Goal: Check status: Check status

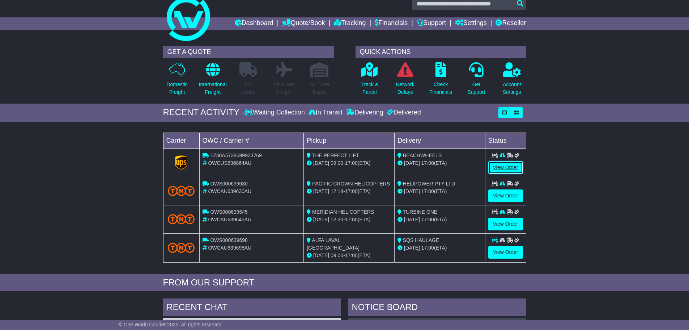
click at [508, 170] on link "View Order" at bounding box center [505, 167] width 35 height 13
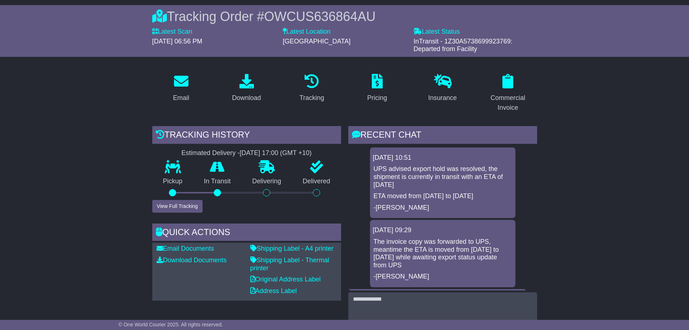
scroll to position [72, 0]
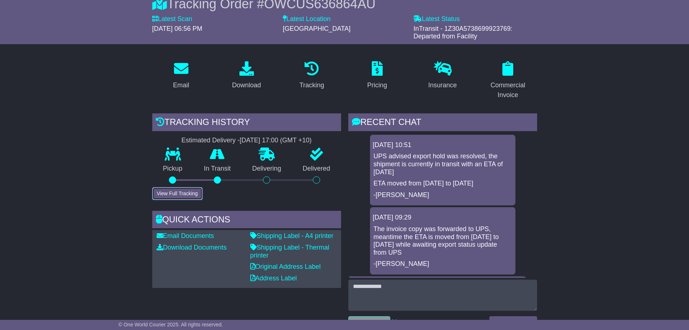
click at [193, 191] on button "View Full Tracking" at bounding box center [177, 193] width 50 height 13
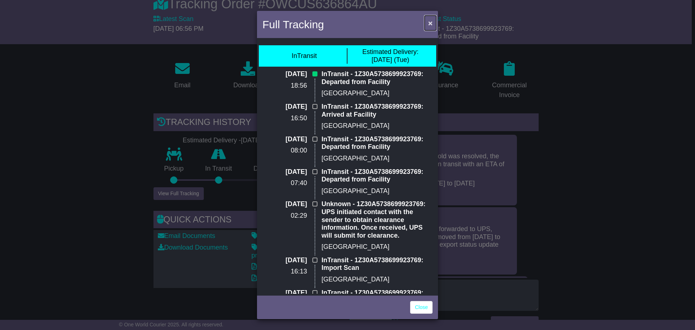
click at [431, 27] on button "×" at bounding box center [430, 23] width 12 height 15
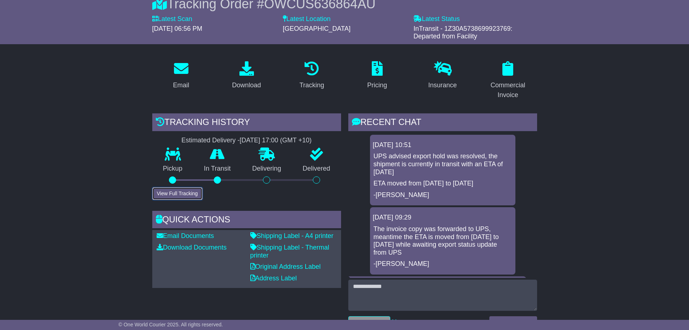
click at [182, 194] on button "View Full Tracking" at bounding box center [177, 193] width 50 height 13
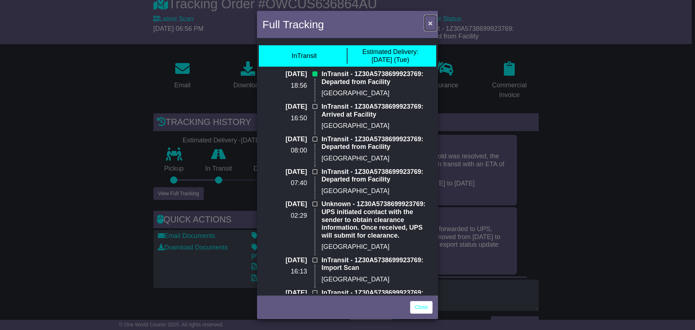
click at [430, 21] on span "×" at bounding box center [430, 23] width 4 height 8
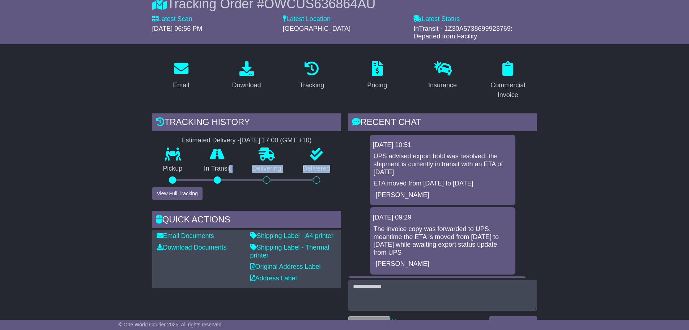
drag, startPoint x: 229, startPoint y: 171, endPoint x: 331, endPoint y: 167, distance: 102.1
click at [331, 167] on div "Pickup In Transit Problem Unknown Delivering Delivered" at bounding box center [246, 167] width 189 height 39
click at [331, 168] on p "Delivered" at bounding box center [316, 169] width 49 height 8
drag, startPoint x: 334, startPoint y: 169, endPoint x: 164, endPoint y: 170, distance: 169.7
click at [164, 170] on div "Pickup In Transit Problem Unknown Delivering Delivered" at bounding box center [246, 167] width 189 height 39
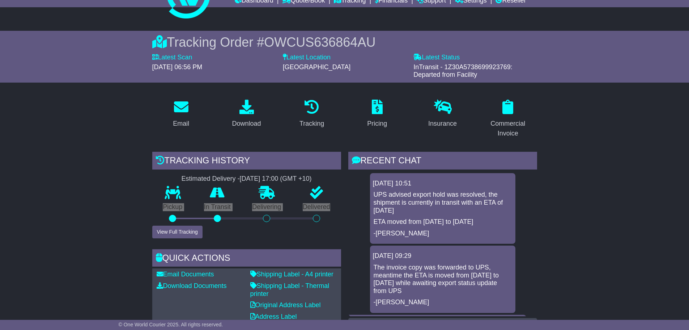
scroll to position [0, 0]
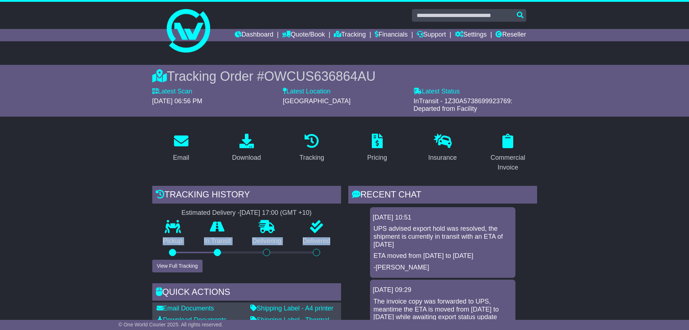
drag, startPoint x: 498, startPoint y: 107, endPoint x: 123, endPoint y: 80, distance: 375.7
click at [123, 80] on div "Tracking Order # OWCUS636864AU Latest Scan 28 August 2025 - 06:56 PM Latest Sta…" at bounding box center [344, 91] width 689 height 52
click at [86, 86] on div "Tracking Order # OWCUS636864AU Latest Scan 28 August 2025 - 06:56 PM Latest Sta…" at bounding box center [344, 91] width 689 height 52
drag, startPoint x: 233, startPoint y: 84, endPoint x: 473, endPoint y: 112, distance: 241.9
click at [473, 112] on div "Tracking Order # OWCUS636864AU Latest Scan 28 August 2025 - 06:56 PM Latest Sta…" at bounding box center [344, 90] width 385 height 44
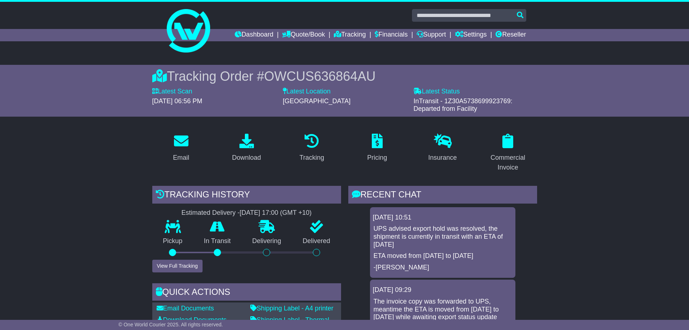
drag, startPoint x: 492, startPoint y: 109, endPoint x: 168, endPoint y: 75, distance: 325.2
click at [168, 75] on div "Tracking Order # OWCUS636864AU Latest Scan 28 August 2025 - 06:56 PM Latest Sta…" at bounding box center [344, 90] width 385 height 44
click at [115, 92] on div "Tracking Order # OWCUS636864AU Latest Scan 28 August 2025 - 06:56 PM Latest Sta…" at bounding box center [344, 91] width 689 height 52
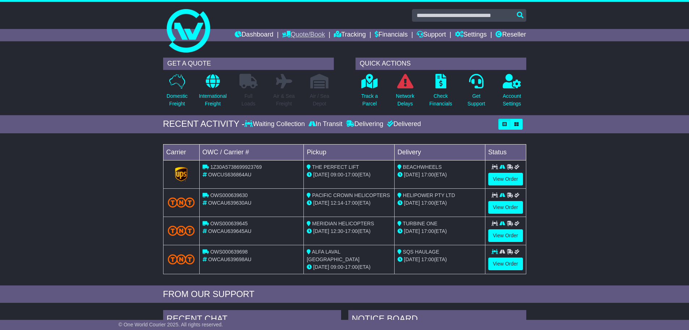
drag, startPoint x: 302, startPoint y: 32, endPoint x: 303, endPoint y: 37, distance: 4.8
click at [302, 32] on link "Quote/Book" at bounding box center [303, 35] width 43 height 12
click at [109, 123] on div "RECENT ACTIVITY - Waiting Collection In Transit Delivering Delivered" at bounding box center [344, 124] width 689 height 18
click at [510, 237] on link "View Order" at bounding box center [505, 235] width 35 height 13
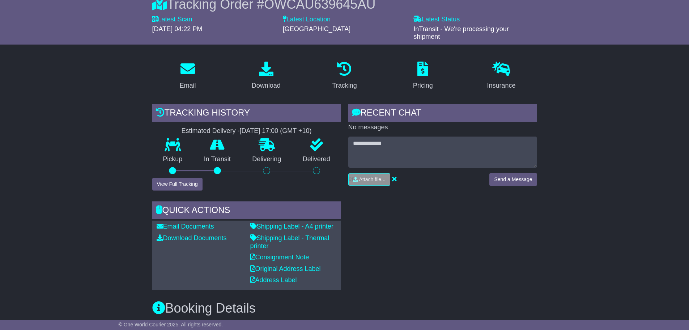
scroll to position [72, 0]
click at [186, 187] on button "View Full Tracking" at bounding box center [177, 183] width 50 height 13
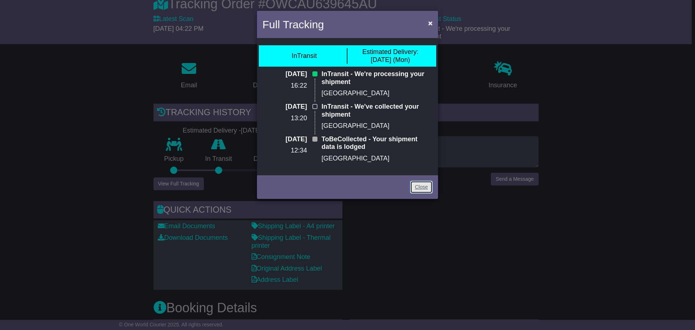
click at [422, 190] on link "Close" at bounding box center [421, 187] width 22 height 13
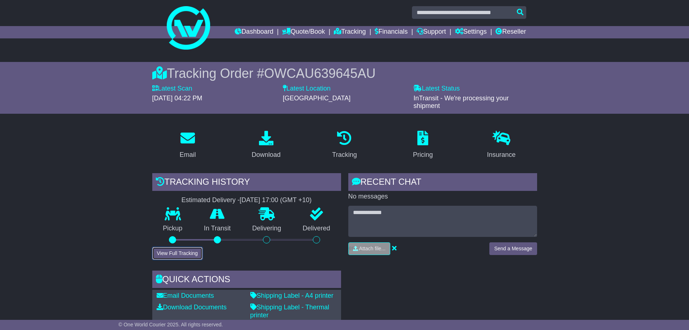
scroll to position [0, 0]
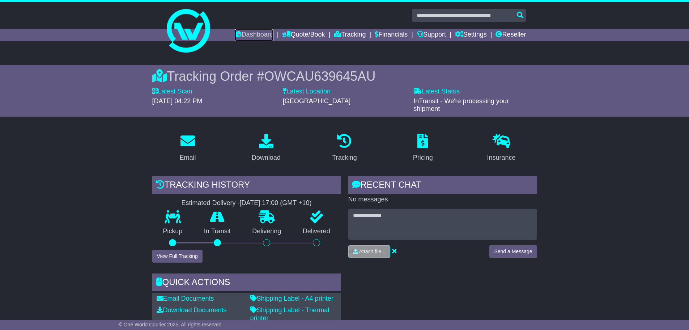
click at [237, 36] on link "Dashboard" at bounding box center [254, 35] width 39 height 12
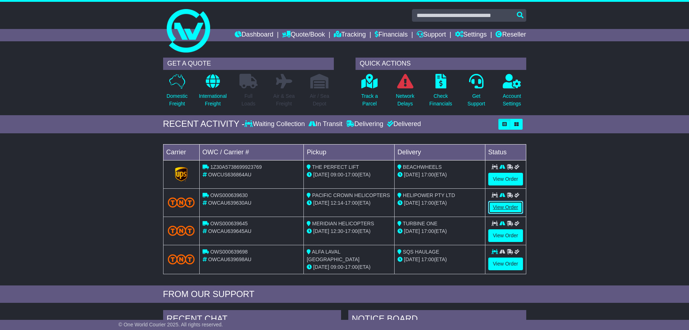
click at [516, 201] on link "View Order" at bounding box center [505, 207] width 35 height 13
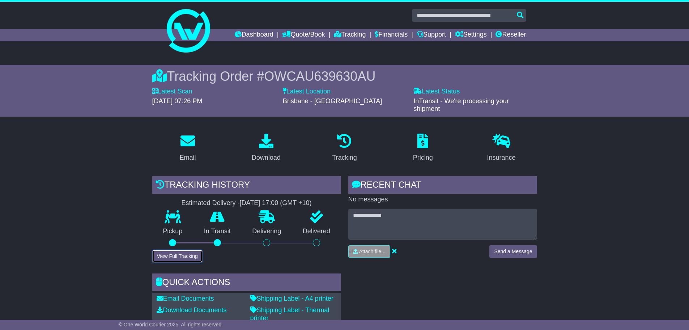
click at [182, 262] on button "View Full Tracking" at bounding box center [177, 256] width 50 height 13
